Goal: Task Accomplishment & Management: Use online tool/utility

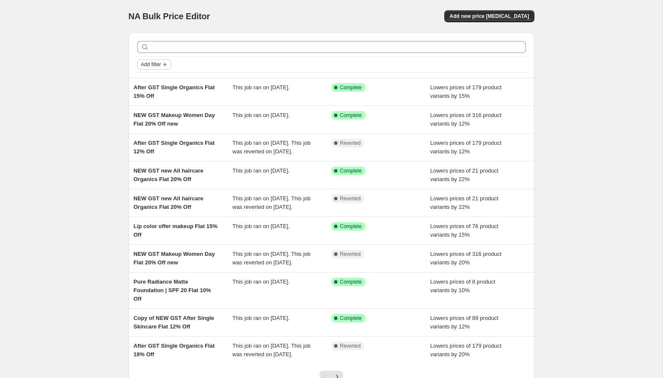
click at [163, 61] on icon "Add filter" at bounding box center [164, 64] width 7 height 7
click at [167, 78] on span "Job status" at bounding box center [153, 81] width 25 height 6
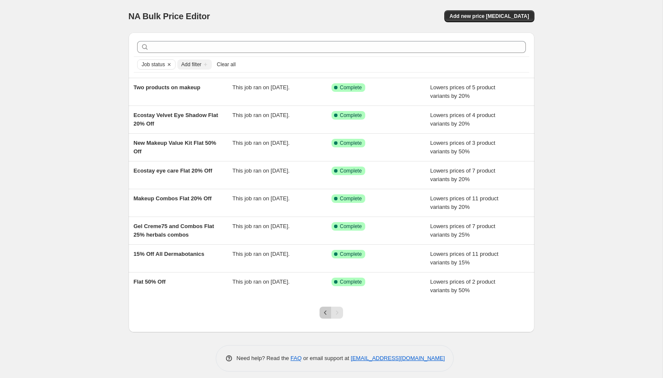
click at [325, 313] on icon "Previous" at bounding box center [325, 312] width 9 height 9
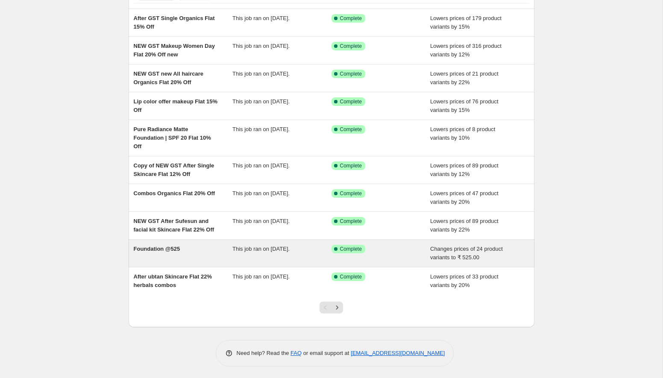
scroll to position [70, 0]
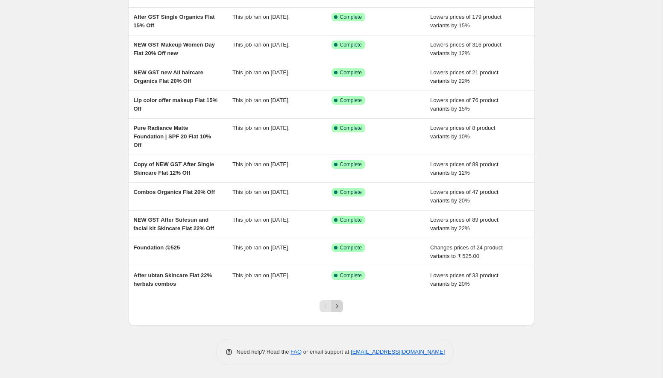
click at [334, 307] on icon "Next" at bounding box center [337, 306] width 9 height 9
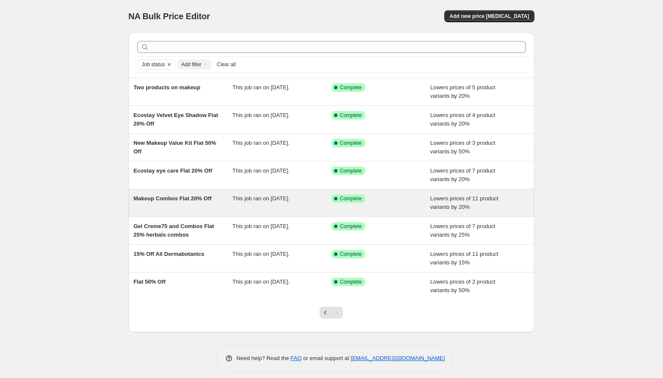
click at [197, 195] on span "Makeup Combos Flat 20% Off" at bounding box center [173, 198] width 78 height 6
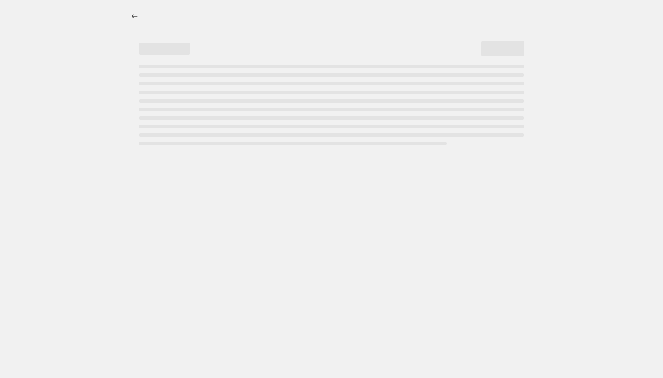
select select "percentage"
select select "collection"
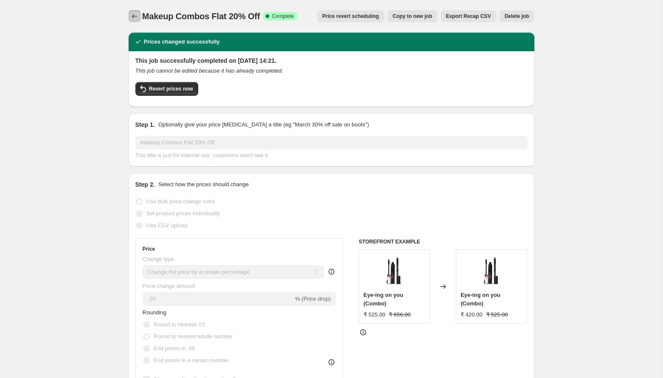
click at [133, 15] on icon "Price change jobs" at bounding box center [134, 16] width 9 height 9
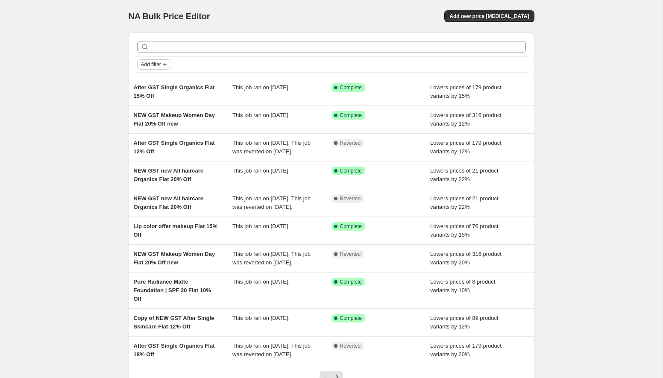
click at [166, 65] on icon "Add filter" at bounding box center [164, 64] width 7 height 7
click at [164, 85] on span "Job status" at bounding box center [153, 81] width 25 height 9
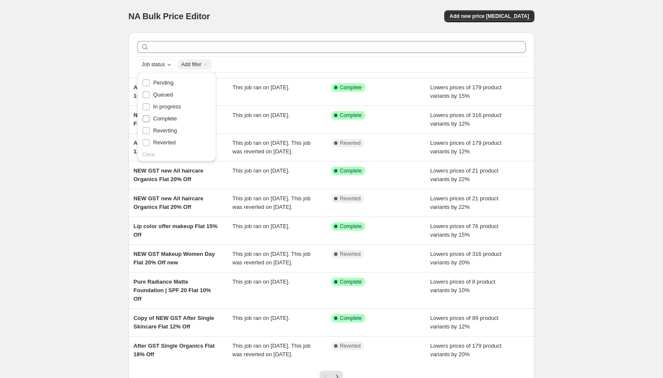
click at [166, 119] on span "Complete" at bounding box center [165, 118] width 24 height 6
click at [149, 119] on input "Complete" at bounding box center [146, 118] width 7 height 7
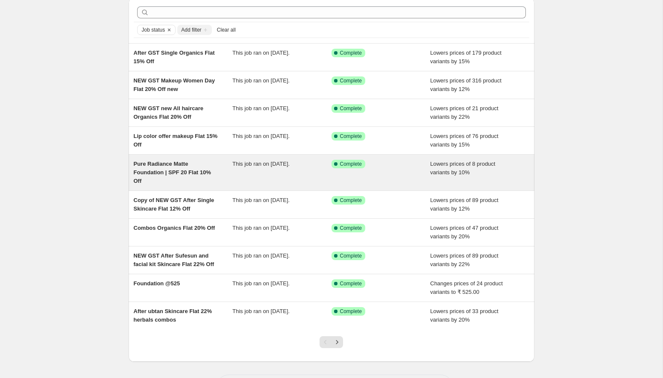
scroll to position [37, 0]
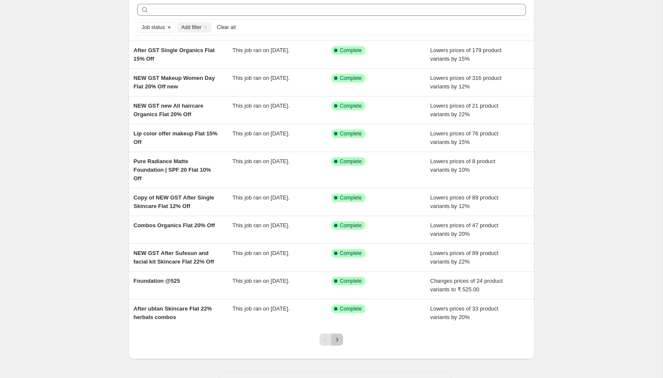
click at [337, 337] on icon "Next" at bounding box center [337, 339] width 9 height 9
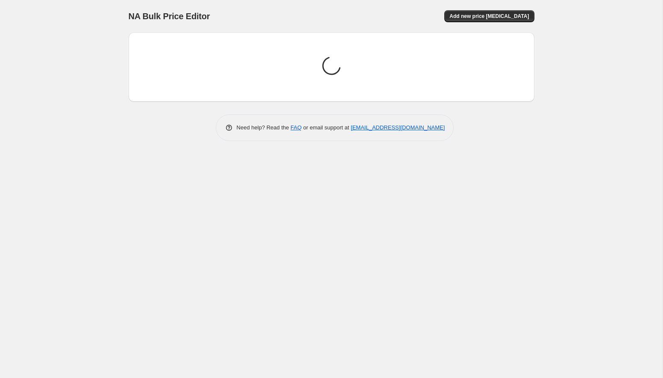
scroll to position [0, 0]
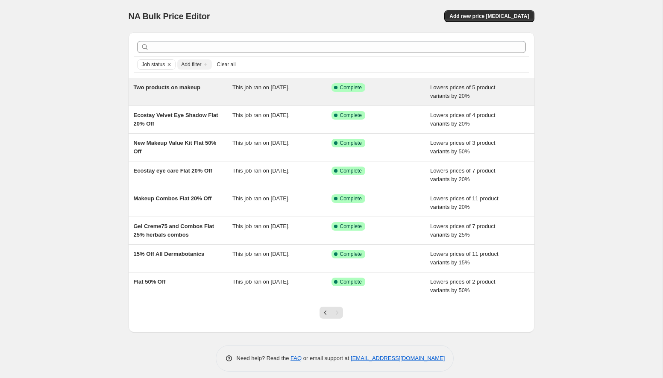
click at [203, 85] on div "Two products on makeup" at bounding box center [183, 91] width 99 height 17
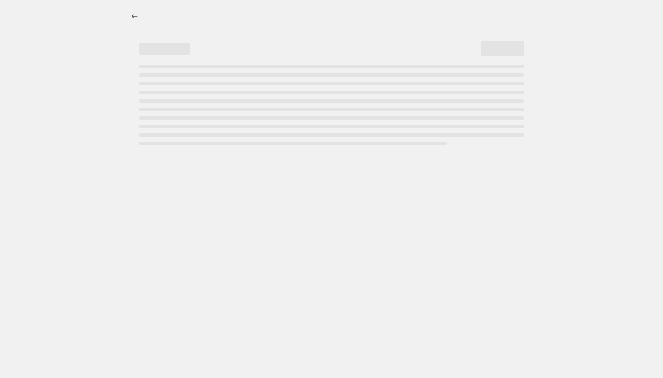
select select "percentage"
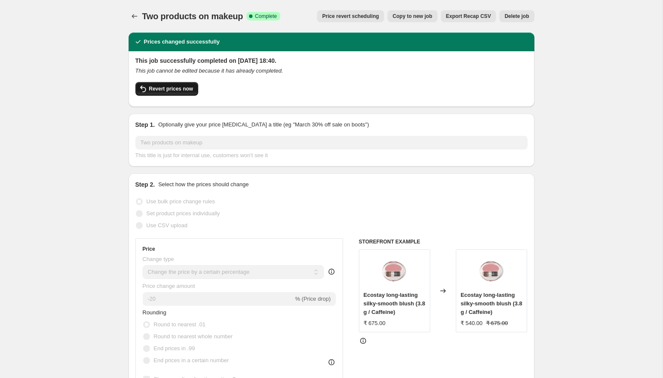
click at [184, 89] on span "Revert prices now" at bounding box center [171, 88] width 44 height 7
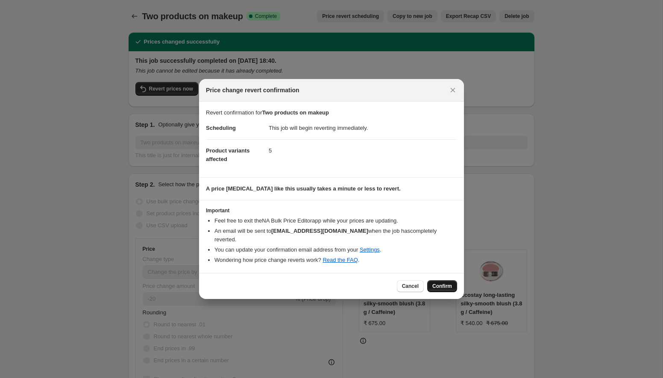
click at [445, 284] on span "Confirm" at bounding box center [442, 286] width 20 height 7
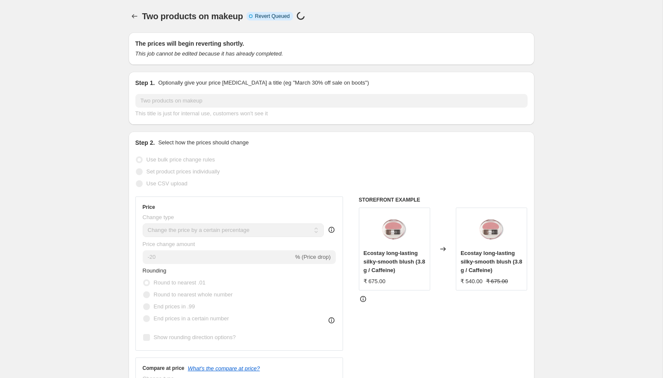
select select "percentage"
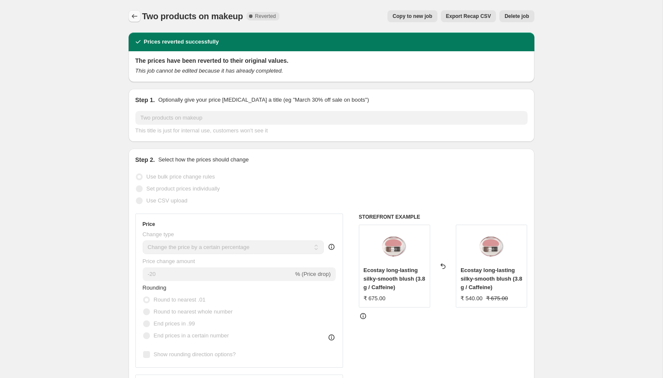
click at [134, 19] on icon "Price change jobs" at bounding box center [134, 16] width 9 height 9
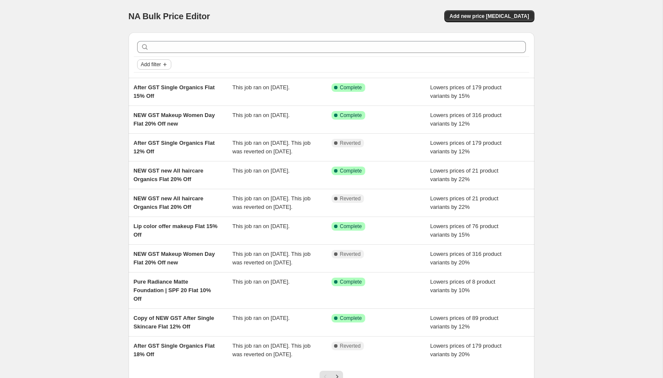
click at [154, 66] on span "Add filter" at bounding box center [151, 64] width 20 height 7
click at [161, 83] on span "Job status" at bounding box center [153, 81] width 25 height 6
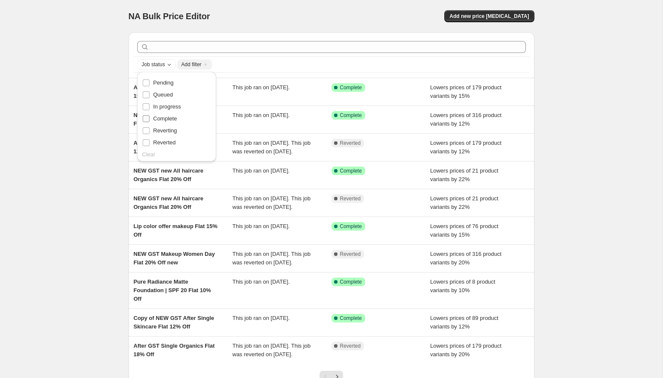
click at [172, 120] on span "Complete" at bounding box center [165, 118] width 24 height 6
click at [149, 120] on input "Complete" at bounding box center [146, 118] width 7 height 7
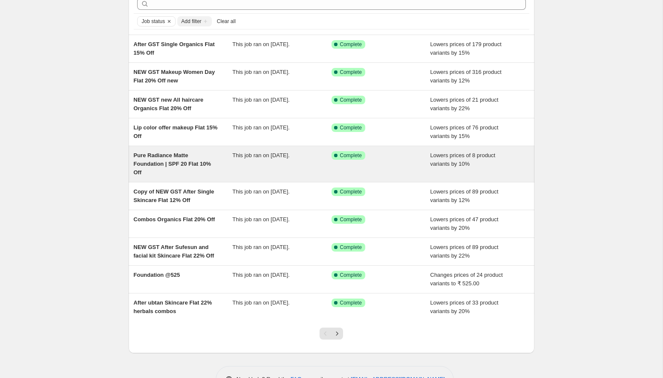
scroll to position [44, 0]
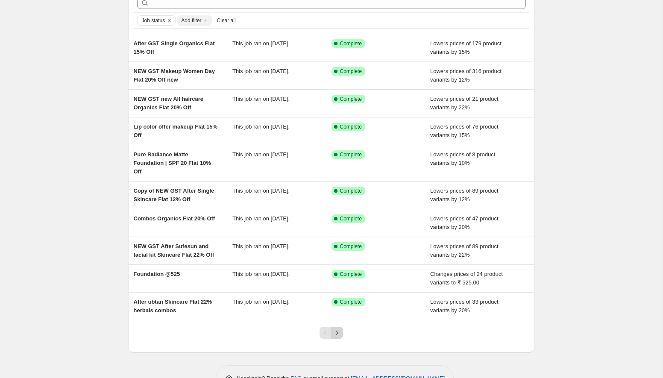
click at [338, 333] on icon "Next" at bounding box center [337, 333] width 2 height 4
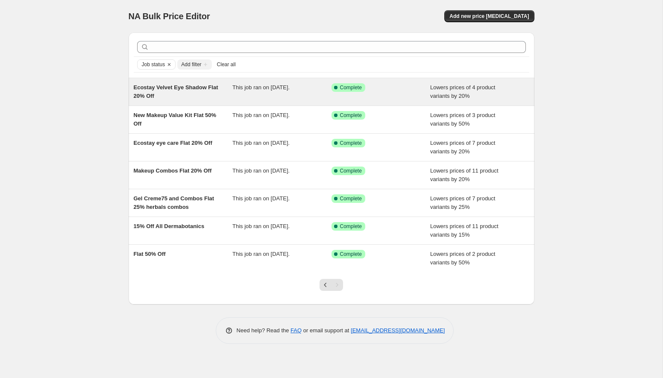
click at [208, 102] on div "Ecostay Velvet Eye Shadow Flat 20% Off This job ran on 28 August 2025. Success …" at bounding box center [332, 91] width 406 height 27
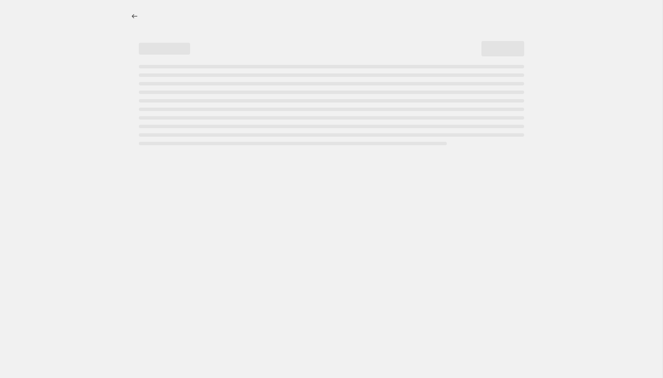
select select "percentage"
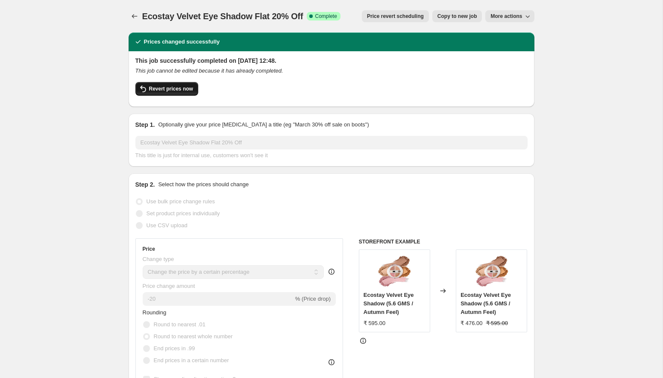
click at [184, 87] on span "Revert prices now" at bounding box center [171, 88] width 44 height 7
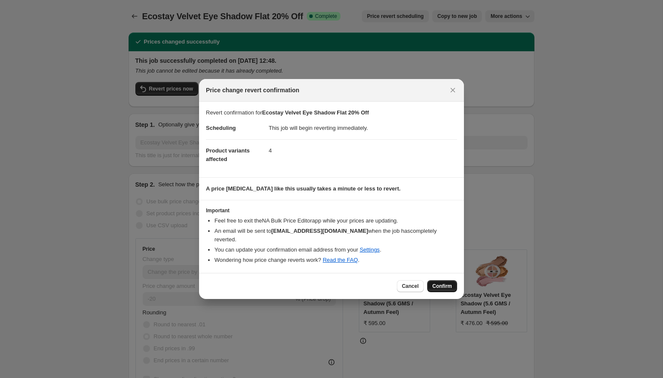
click at [442, 285] on span "Confirm" at bounding box center [442, 286] width 20 height 7
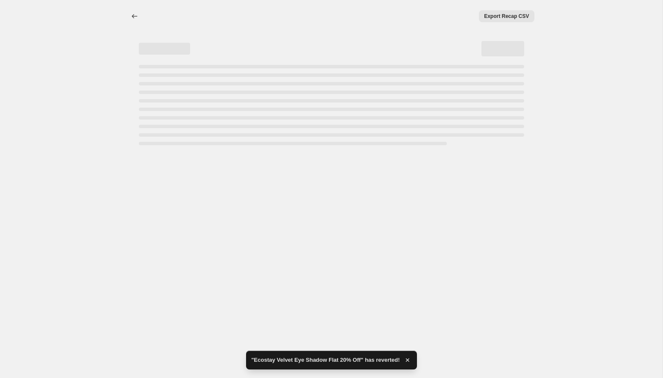
select select "percentage"
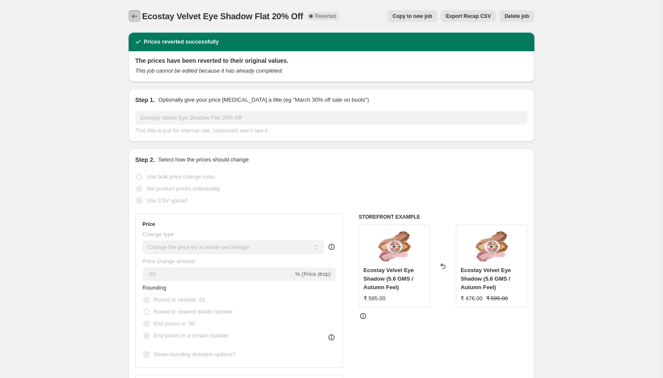
click at [129, 17] on button "Price change jobs" at bounding box center [135, 16] width 12 height 12
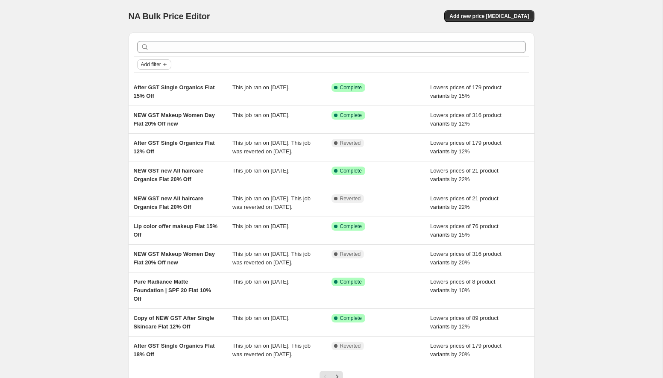
click at [163, 65] on button "Add filter" at bounding box center [154, 64] width 34 height 10
click at [159, 79] on span "Job status" at bounding box center [153, 81] width 25 height 6
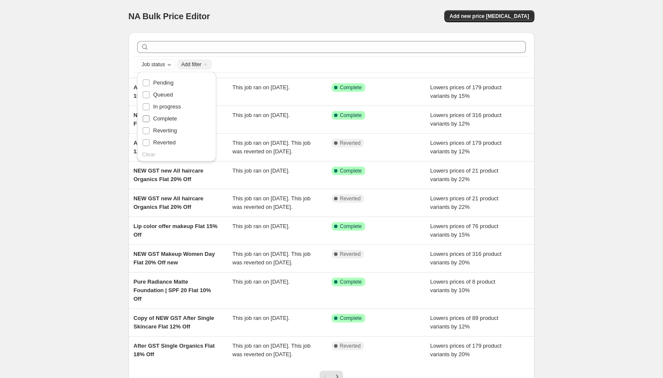
click at [170, 118] on span "Complete" at bounding box center [165, 118] width 24 height 6
click at [149, 118] on input "Complete" at bounding box center [146, 118] width 7 height 7
checkbox input "true"
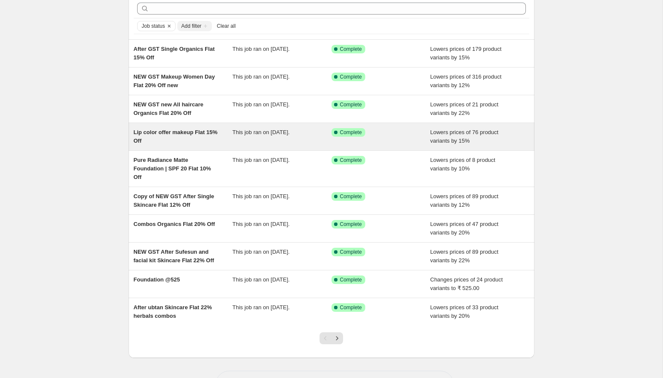
scroll to position [41, 0]
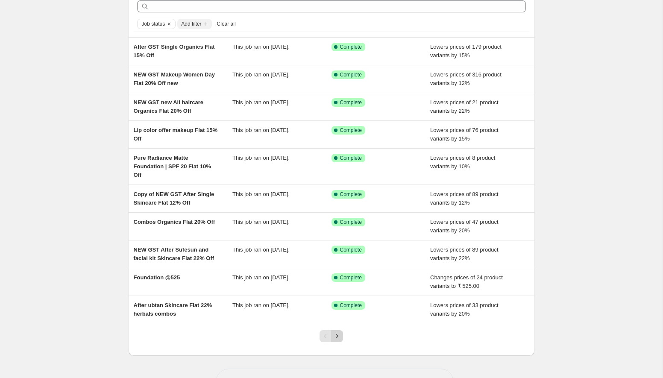
click at [335, 339] on icon "Next" at bounding box center [337, 336] width 9 height 9
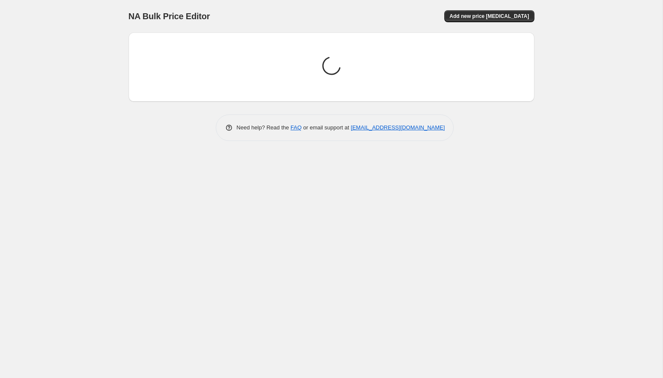
scroll to position [0, 0]
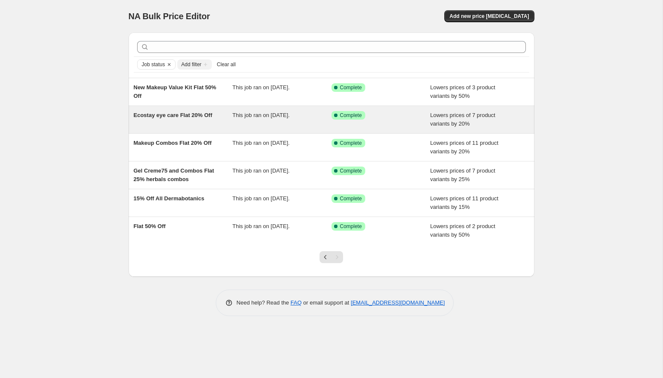
click at [210, 129] on div "Ecostay eye care Flat 20% Off This job ran on 20 August 2025. Success Complete …" at bounding box center [332, 119] width 406 height 27
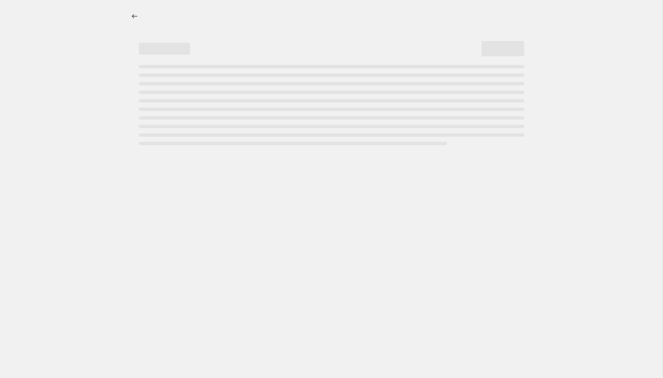
select select "percentage"
select select "collection"
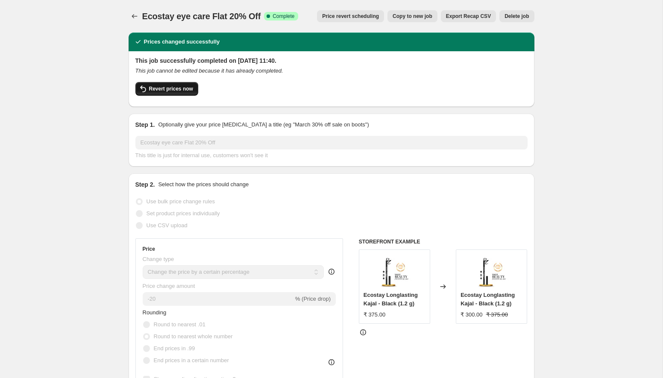
click at [170, 89] on span "Revert prices now" at bounding box center [171, 88] width 44 height 7
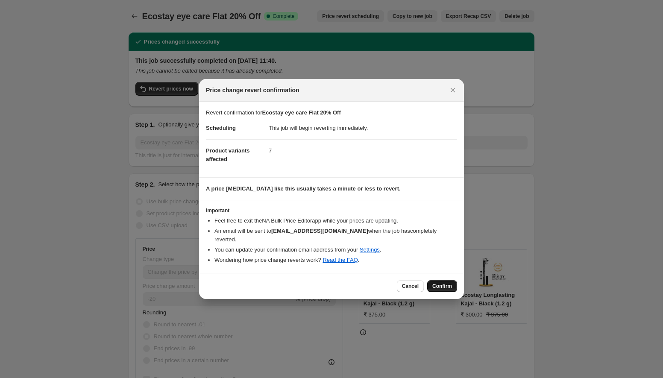
click at [437, 283] on span "Confirm" at bounding box center [442, 286] width 20 height 7
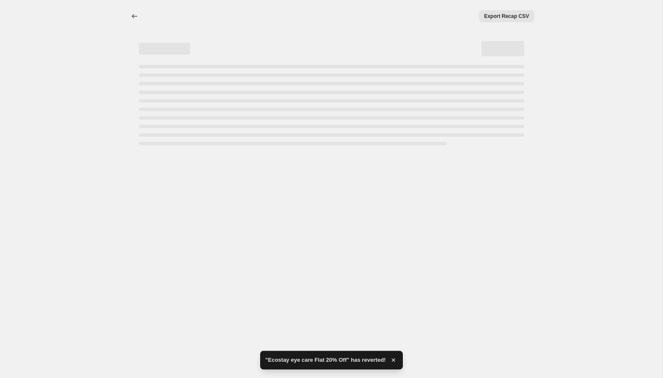
select select "percentage"
select select "collection"
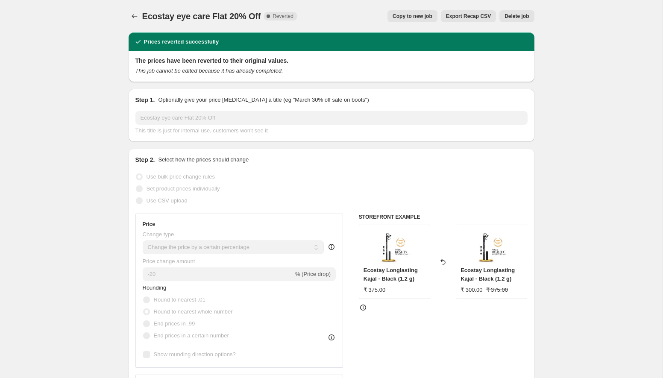
click at [401, 15] on span "Copy to new job" at bounding box center [412, 16] width 40 height 7
select select "percentage"
select select "collection"
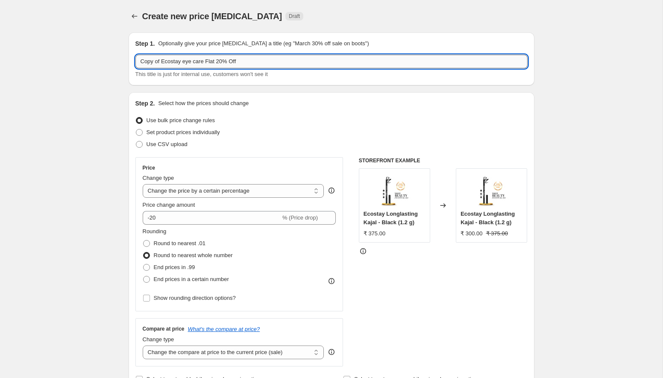
drag, startPoint x: 196, startPoint y: 60, endPoint x: 228, endPoint y: 60, distance: 32.5
click at [228, 60] on input "Copy of Ecostay eye care Flat 20% Off" at bounding box center [331, 62] width 392 height 14
drag, startPoint x: 161, startPoint y: 61, endPoint x: 124, endPoint y: 61, distance: 36.3
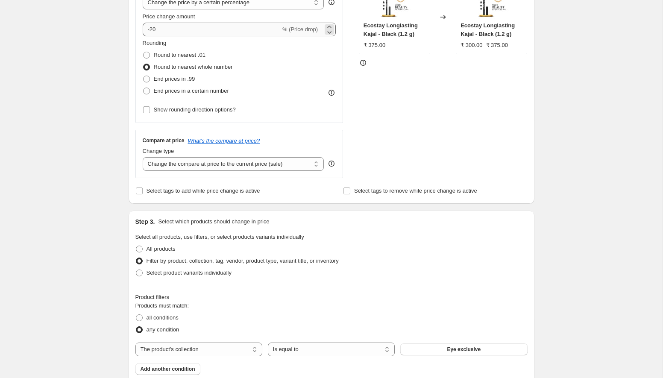
scroll to position [194, 0]
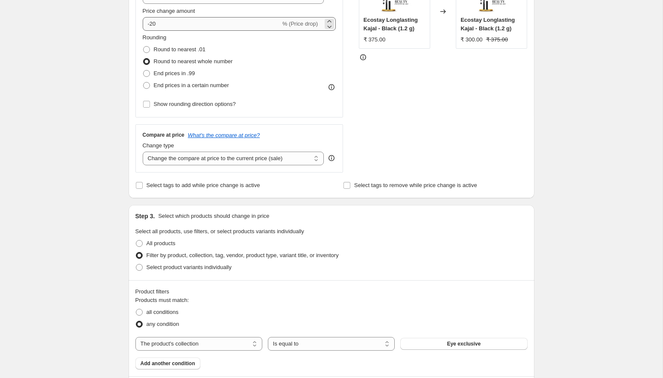
type input "Ecostay eye 12% Off"
click at [192, 28] on input "-20" at bounding box center [212, 24] width 138 height 14
type input "-2"
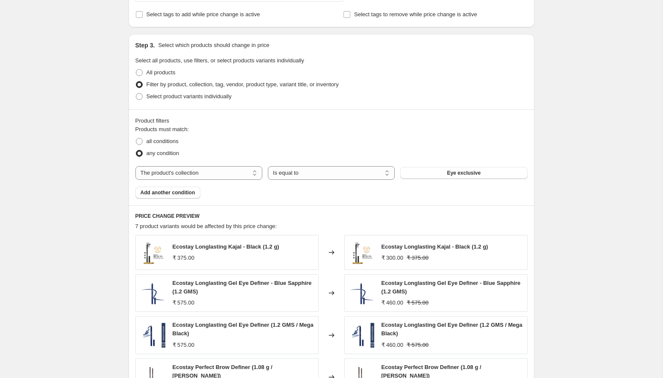
scroll to position [386, 0]
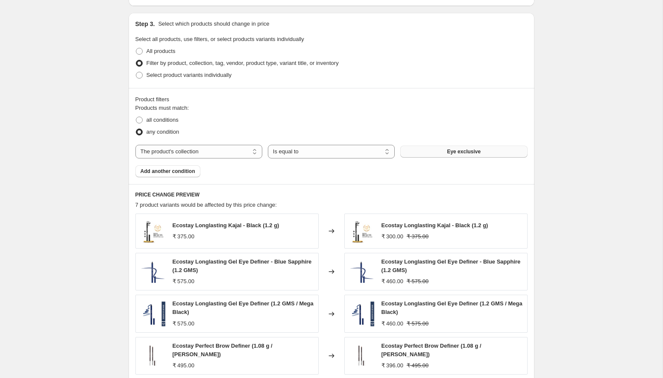
type input "-12"
click at [455, 151] on span "Eye exclusive" at bounding box center [464, 151] width 34 height 7
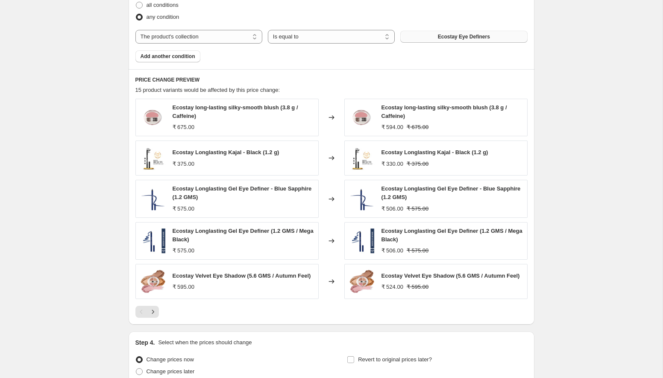
scroll to position [583, 0]
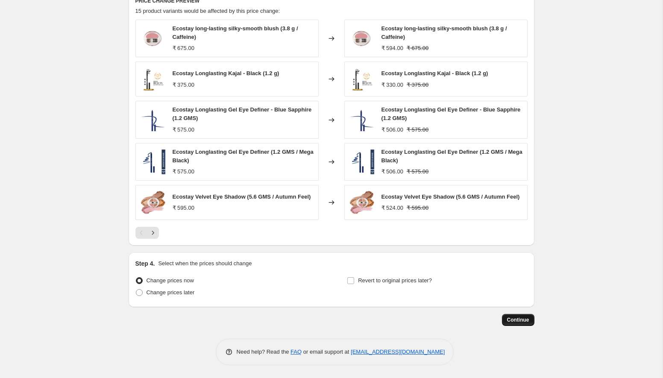
click at [532, 319] on button "Continue" at bounding box center [518, 320] width 32 height 12
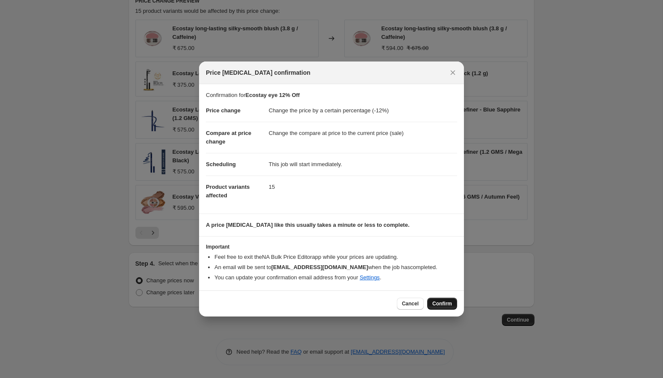
click at [448, 303] on span "Confirm" at bounding box center [442, 303] width 20 height 7
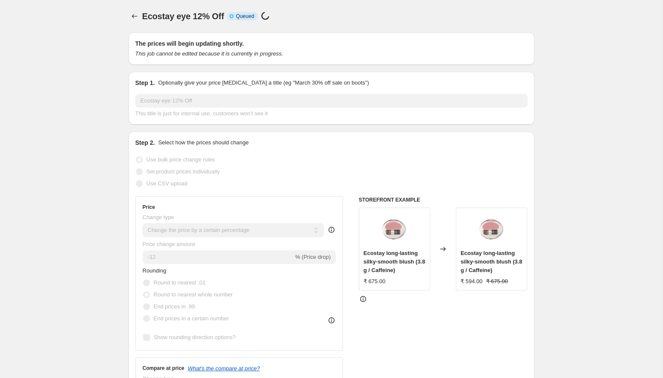
scroll to position [583, 0]
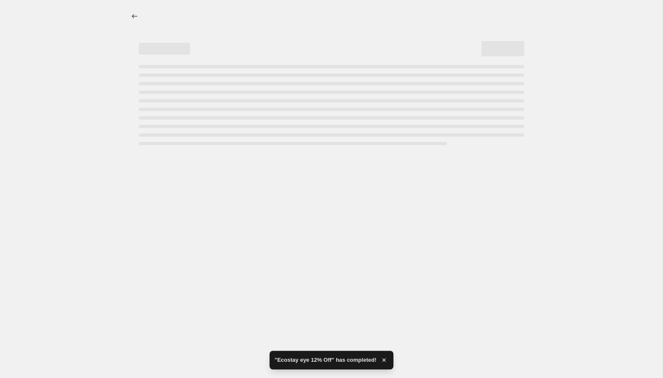
select select "percentage"
select select "collection"
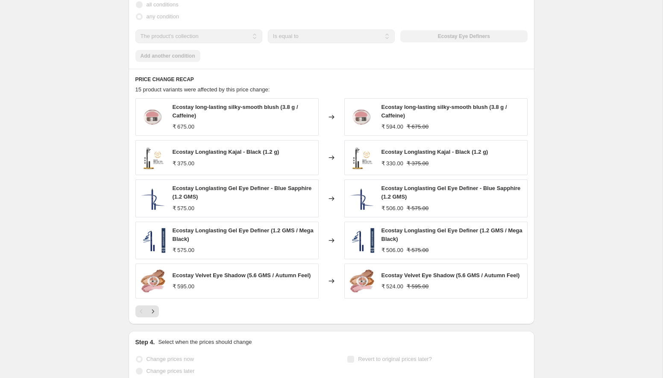
scroll to position [0, 0]
